Goal: Information Seeking & Learning: Find specific fact

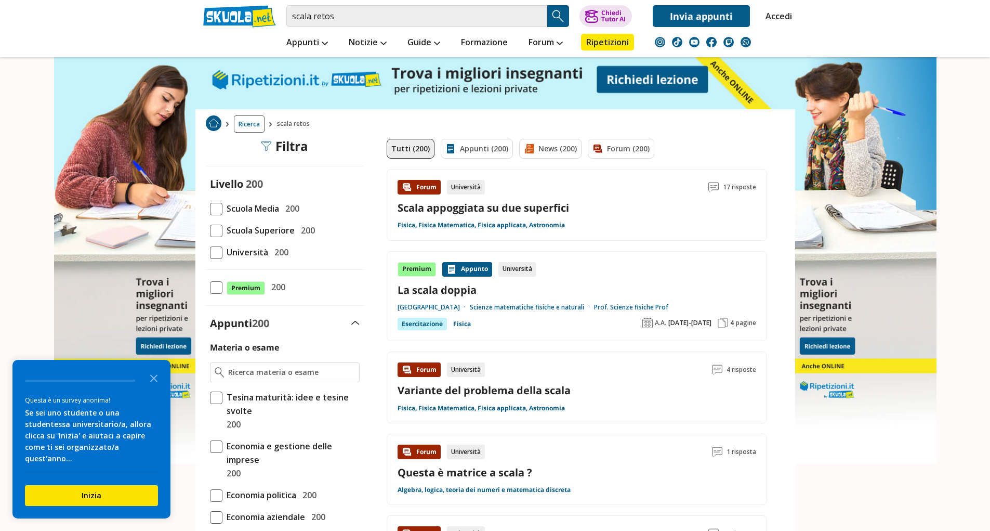
click at [218, 237] on span at bounding box center [216, 231] width 12 height 12
click at [210, 230] on input "Scuola Superiore 200" at bounding box center [210, 230] width 0 height 0
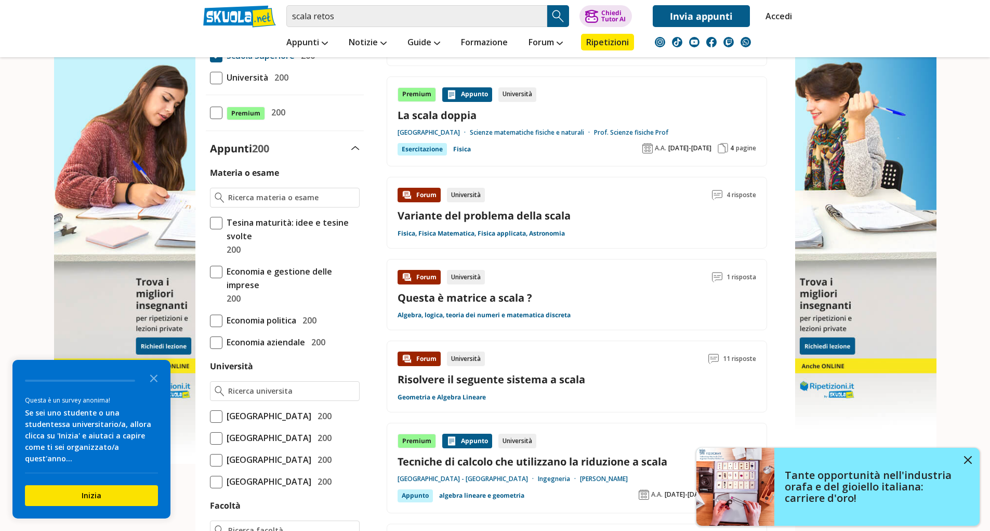
scroll to position [156, 0]
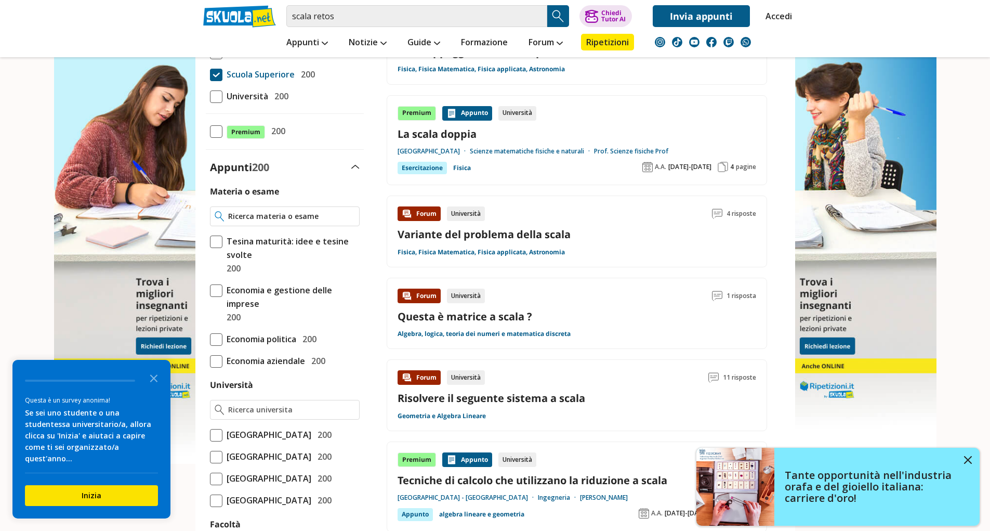
click at [260, 218] on input "Materia o esame" at bounding box center [291, 216] width 126 height 10
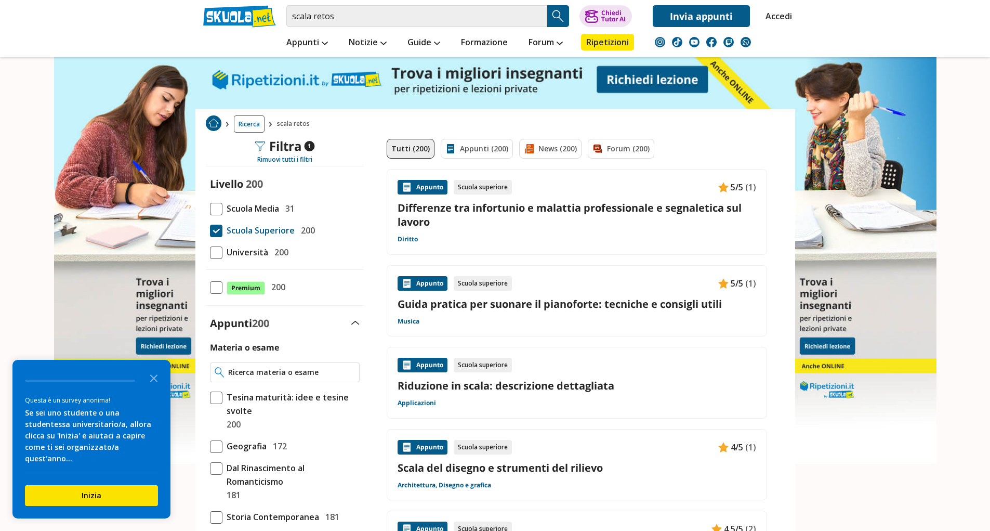
click at [304, 375] on input "Materia o esame" at bounding box center [291, 372] width 126 height 10
type input "cure e atti"
click at [348, 377] on input "cure e atti" at bounding box center [291, 372] width 126 height 10
click at [346, 372] on input "cure e atti" at bounding box center [291, 372] width 126 height 10
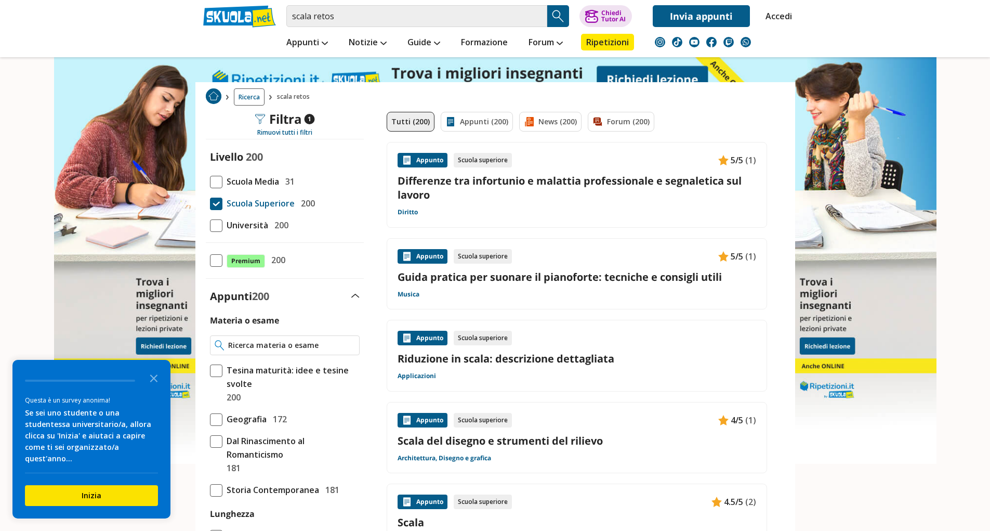
scroll to position [52, 0]
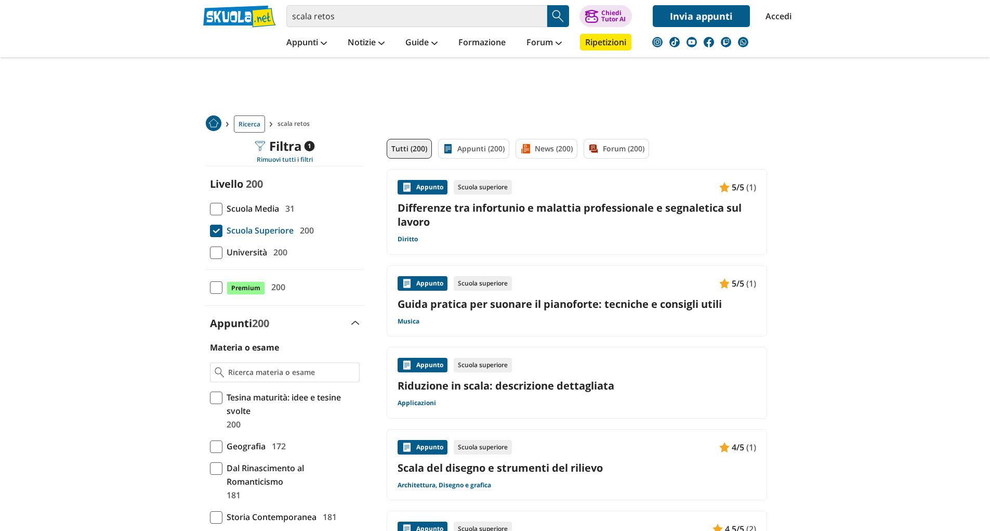
click at [285, 23] on div "scala retos Trova un tutor esperto su questo argomento Chiedi Tutor AI Accedi" at bounding box center [495, 13] width 600 height 27
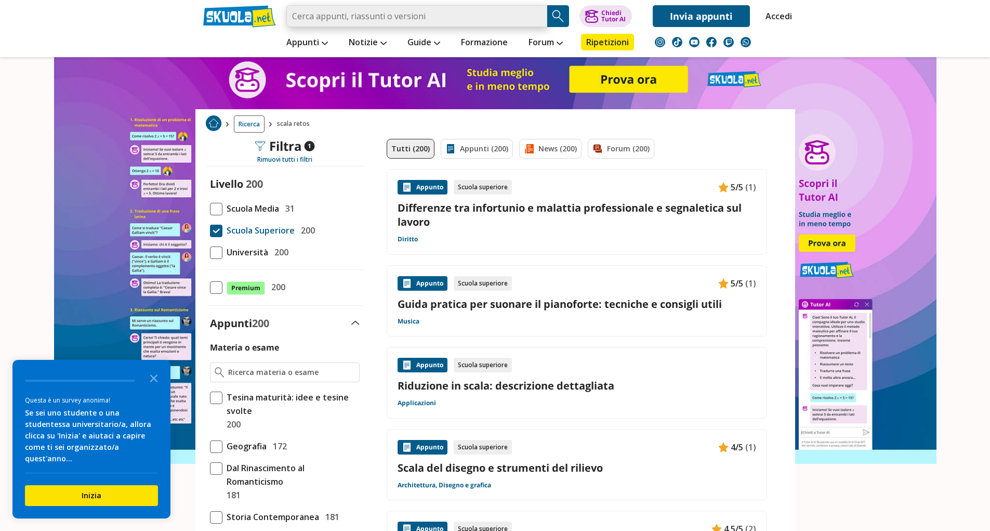
click at [418, 10] on input "search" at bounding box center [416, 16] width 261 height 22
paste input "come sono chiamati a rispondere gli oss per prevenire le cadute nelle case anzi…"
type input "come sono chiamati a rispondere gli oss per prevenire le cadute nelle case anzi…"
click at [556, 16] on img "Search Button" at bounding box center [559, 16] width 16 height 16
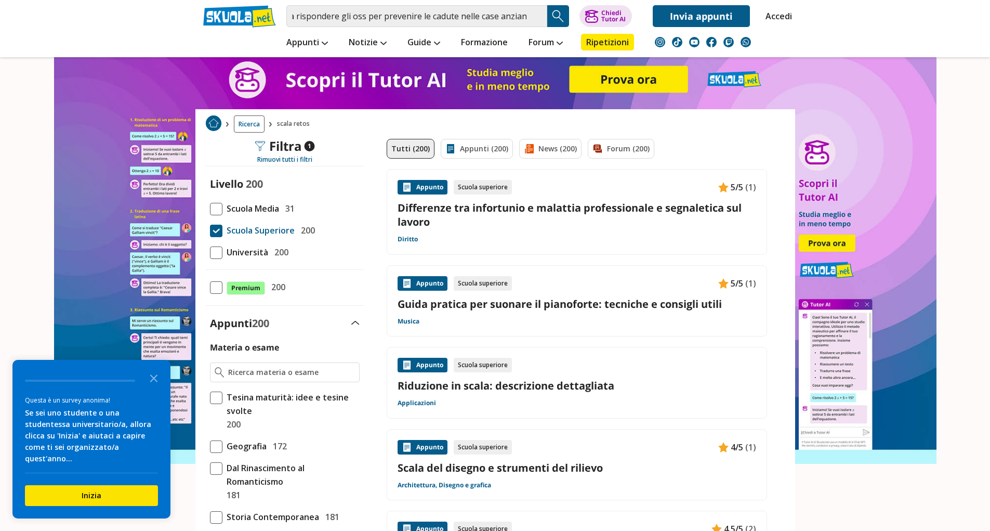
scroll to position [0, 0]
click at [564, 22] on img "Search Button" at bounding box center [559, 16] width 16 height 16
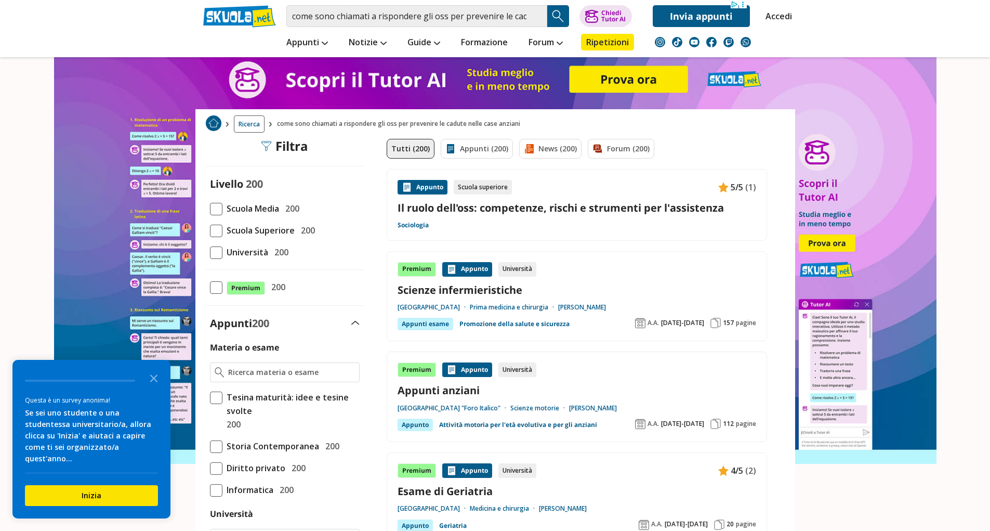
click at [545, 203] on link "Il ruolo dell'oss: competenze, rischi e strumenti per l'assistenza" at bounding box center [577, 208] width 359 height 14
